Goal: Task Accomplishment & Management: Manage account settings

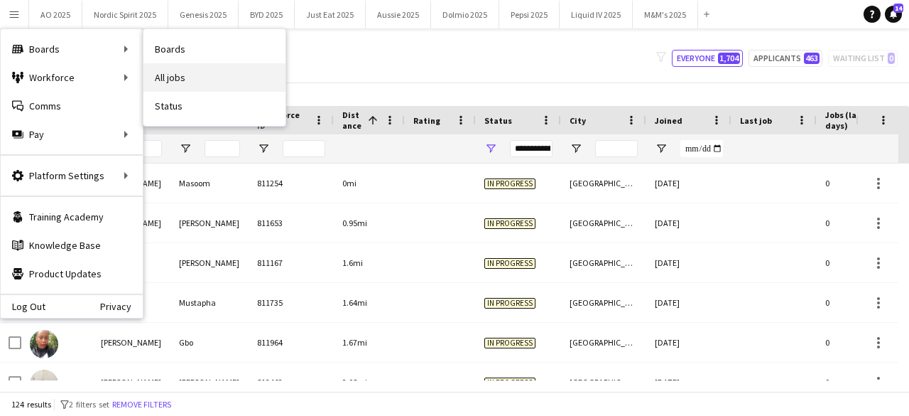
click at [190, 76] on link "All jobs" at bounding box center [214, 77] width 142 height 28
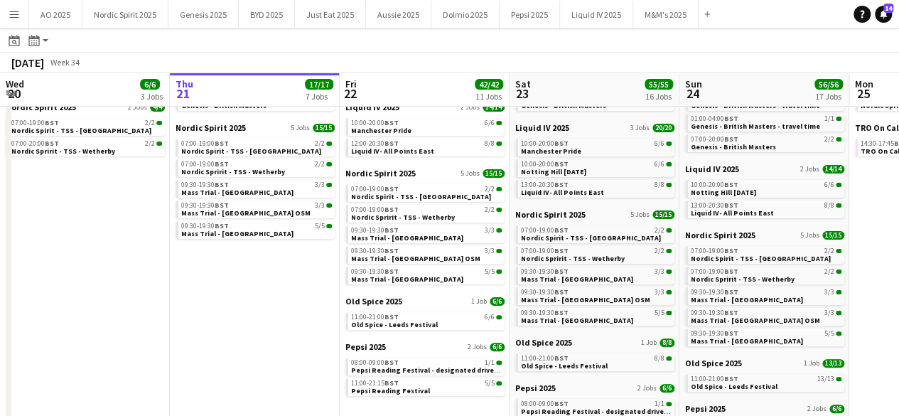
scroll to position [98, 0]
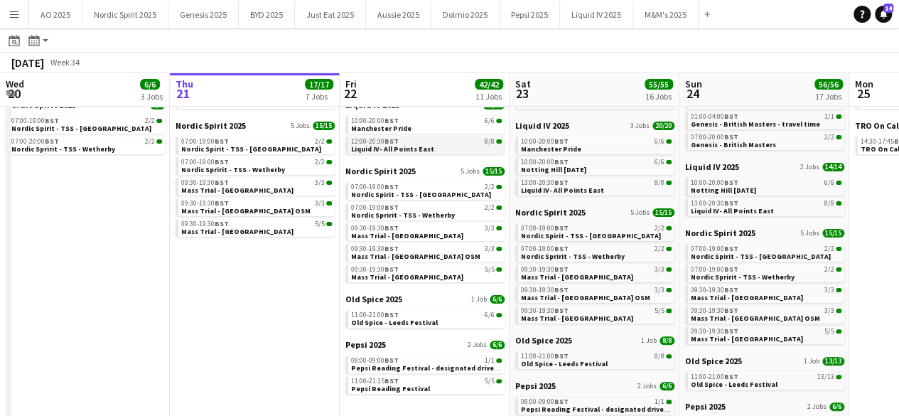
click at [443, 146] on link "12:00-20:30 BST 8/8 Liquid IV- All Points East" at bounding box center [426, 144] width 151 height 16
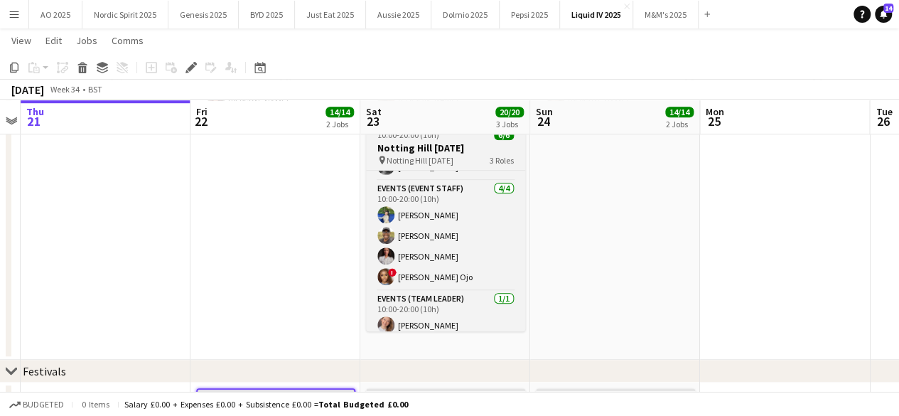
scroll to position [45, 0]
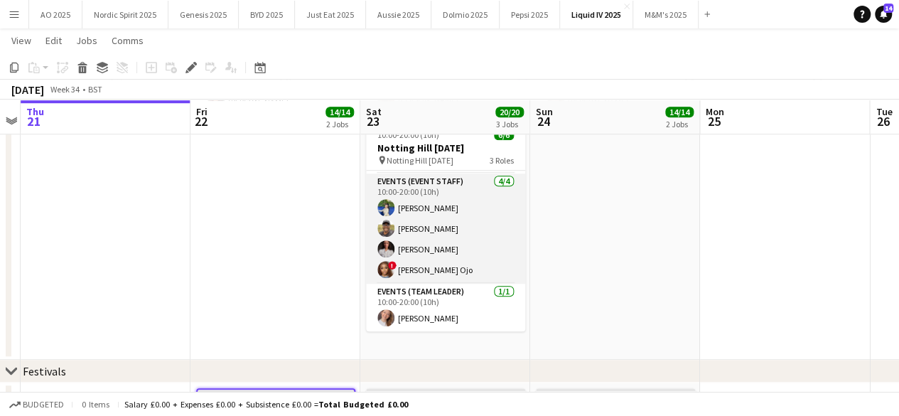
click at [386, 248] on app-user-avatar at bounding box center [385, 248] width 17 height 17
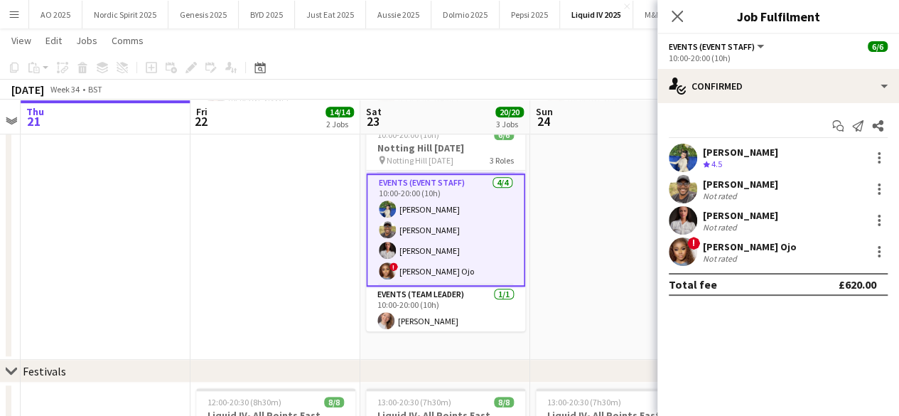
click at [889, 223] on div "[PERSON_NAME] Not rated" at bounding box center [778, 220] width 242 height 28
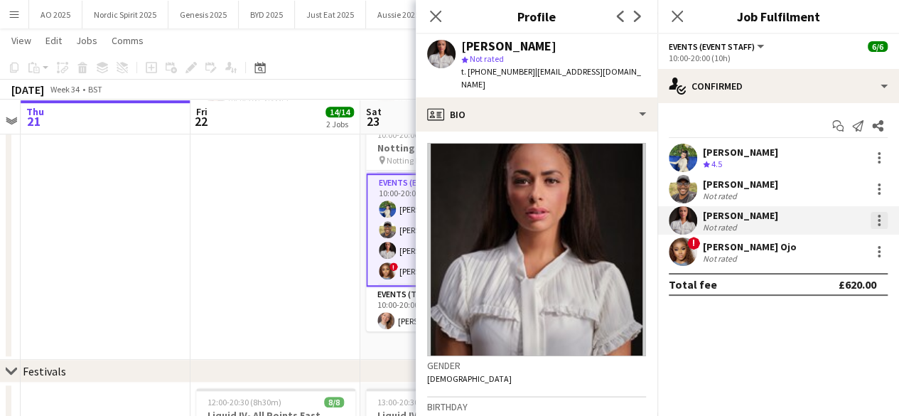
click at [879, 218] on div at bounding box center [878, 220] width 17 height 17
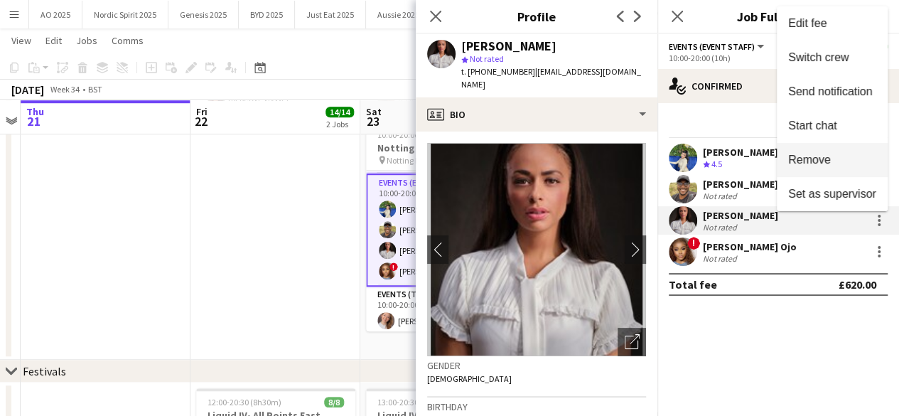
click at [830, 160] on span "Remove" at bounding box center [832, 159] width 88 height 13
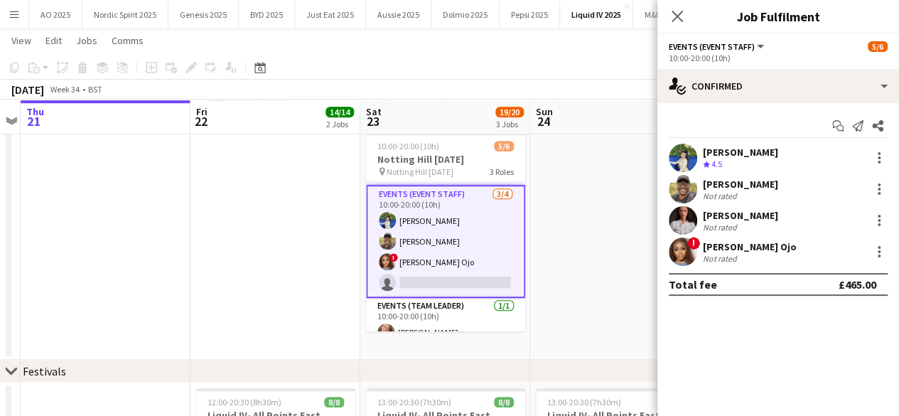
click at [610, 198] on app-date-cell "10:00-20:00 (10h) 6/6 Notting Hill [DATE] pin Notting Hill [DATE] 3 Roles Event…" at bounding box center [615, 129] width 170 height 460
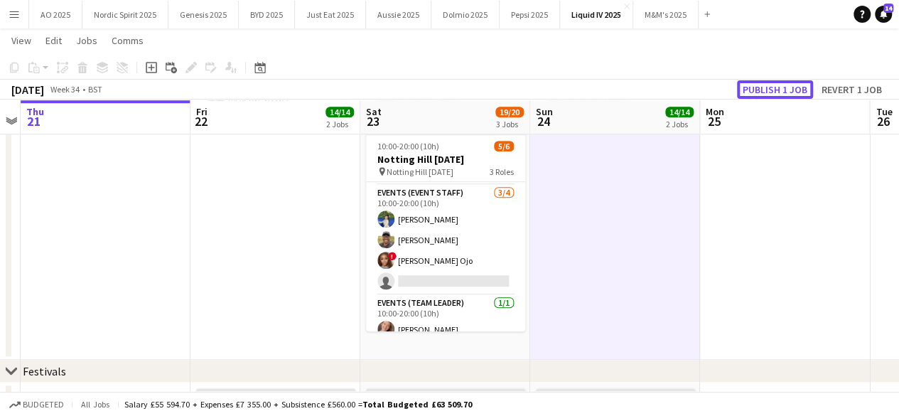
click at [747, 90] on button "Publish 1 job" at bounding box center [775, 89] width 76 height 18
